Goal: Task Accomplishment & Management: Use online tool/utility

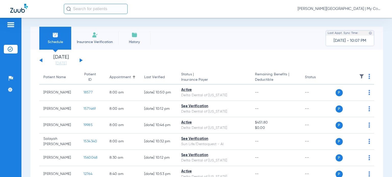
click at [344, 10] on span "[PERSON_NAME][GEOGRAPHIC_DATA] | My Community Dental Centers" at bounding box center [340, 8] width 84 height 5
click at [349, 17] on span "Account Selection" at bounding box center [362, 18] width 29 height 4
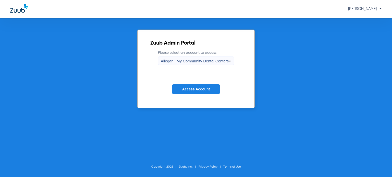
click at [197, 87] on span "Access Account" at bounding box center [196, 89] width 28 height 4
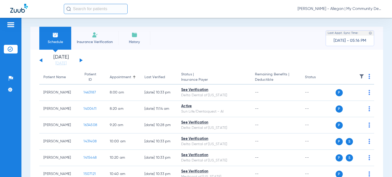
click at [145, 79] on div "Last Verified" at bounding box center [154, 77] width 21 height 5
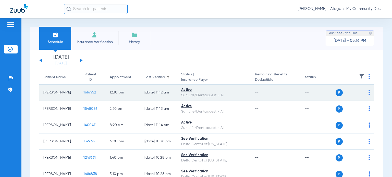
click at [369, 91] on img at bounding box center [370, 92] width 2 height 5
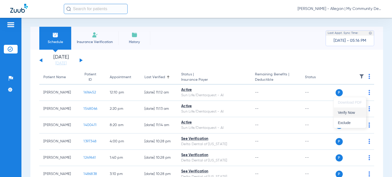
click at [352, 112] on span "Verify Now" at bounding box center [350, 113] width 24 height 4
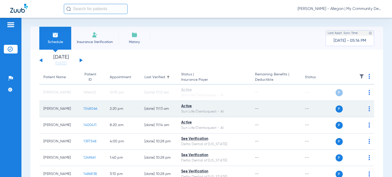
click at [369, 109] on img at bounding box center [370, 108] width 2 height 5
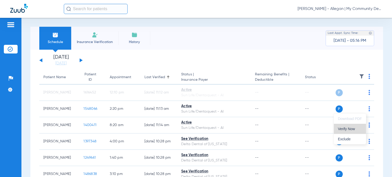
click at [352, 126] on button "Verify Now" at bounding box center [350, 129] width 32 height 10
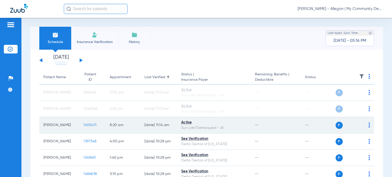
click at [369, 124] on img at bounding box center [370, 125] width 2 height 5
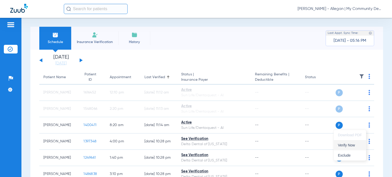
click at [348, 140] on button "Verify Now" at bounding box center [350, 145] width 32 height 10
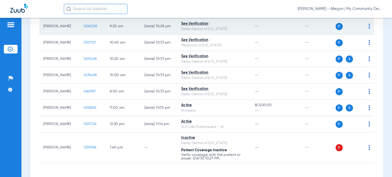
scroll to position [179, 0]
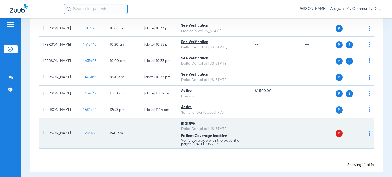
drag, startPoint x: 68, startPoint y: 138, endPoint x: 44, endPoint y: 139, distance: 23.5
click at [44, 139] on td "[PERSON_NAME]" at bounding box center [59, 133] width 40 height 31
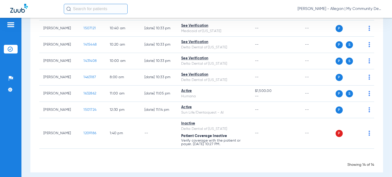
copy td "[PERSON_NAME]"
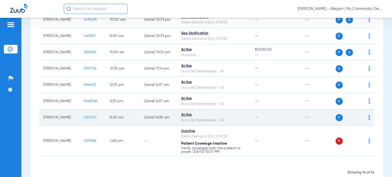
scroll to position [187, 0]
